Goal: Find specific page/section: Find specific page/section

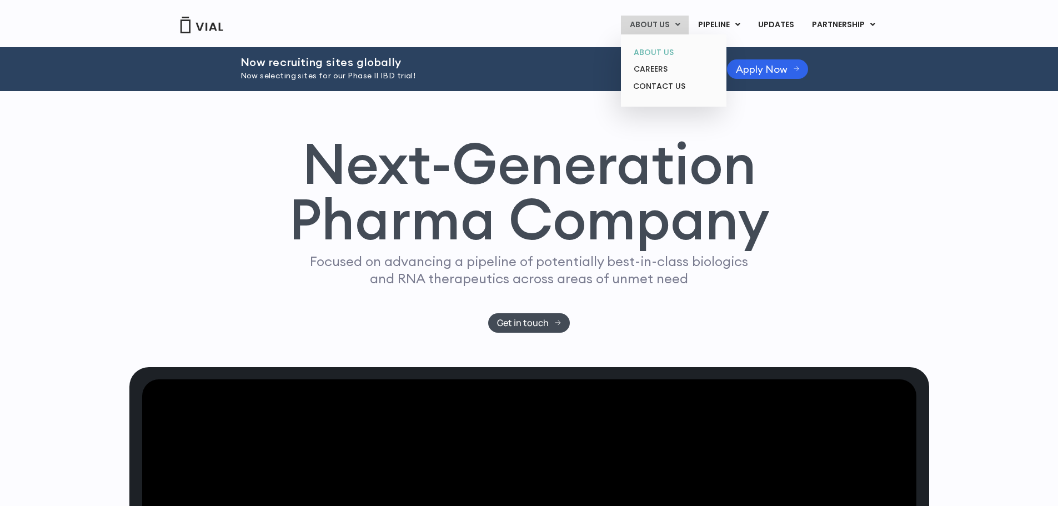
click at [667, 52] on link "ABOUT US" at bounding box center [673, 52] width 97 height 17
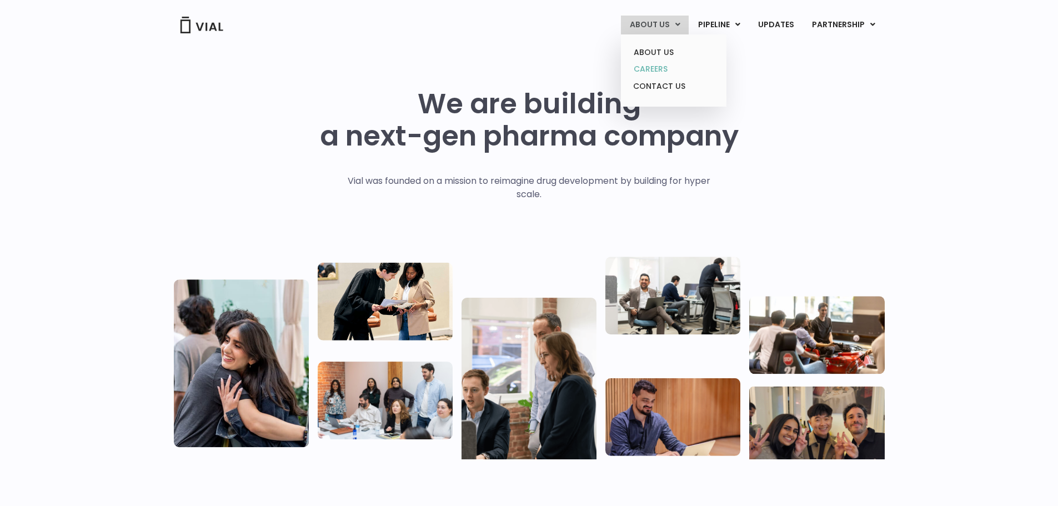
click at [662, 65] on link "CAREERS" at bounding box center [673, 69] width 97 height 17
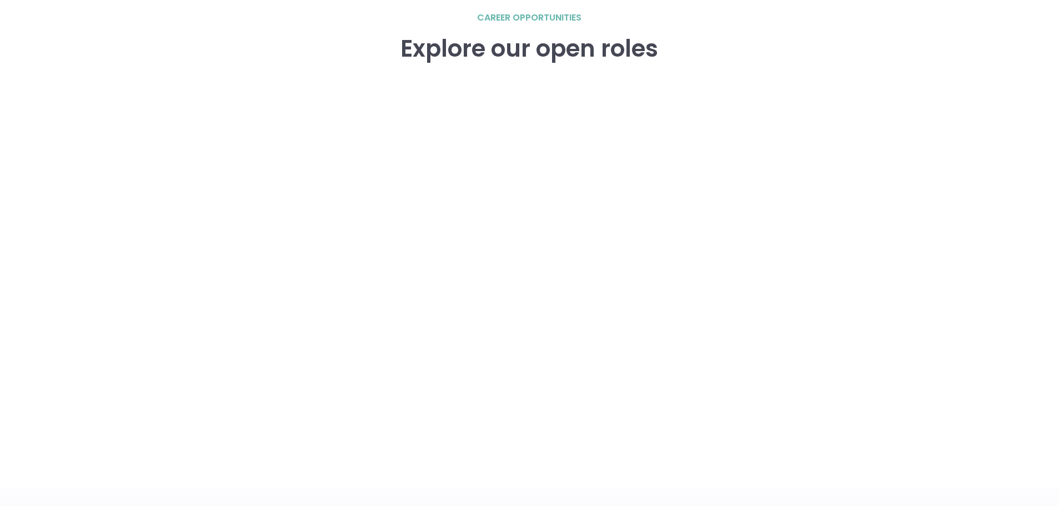
scroll to position [1671, 0]
